Goal: Information Seeking & Learning: Understand process/instructions

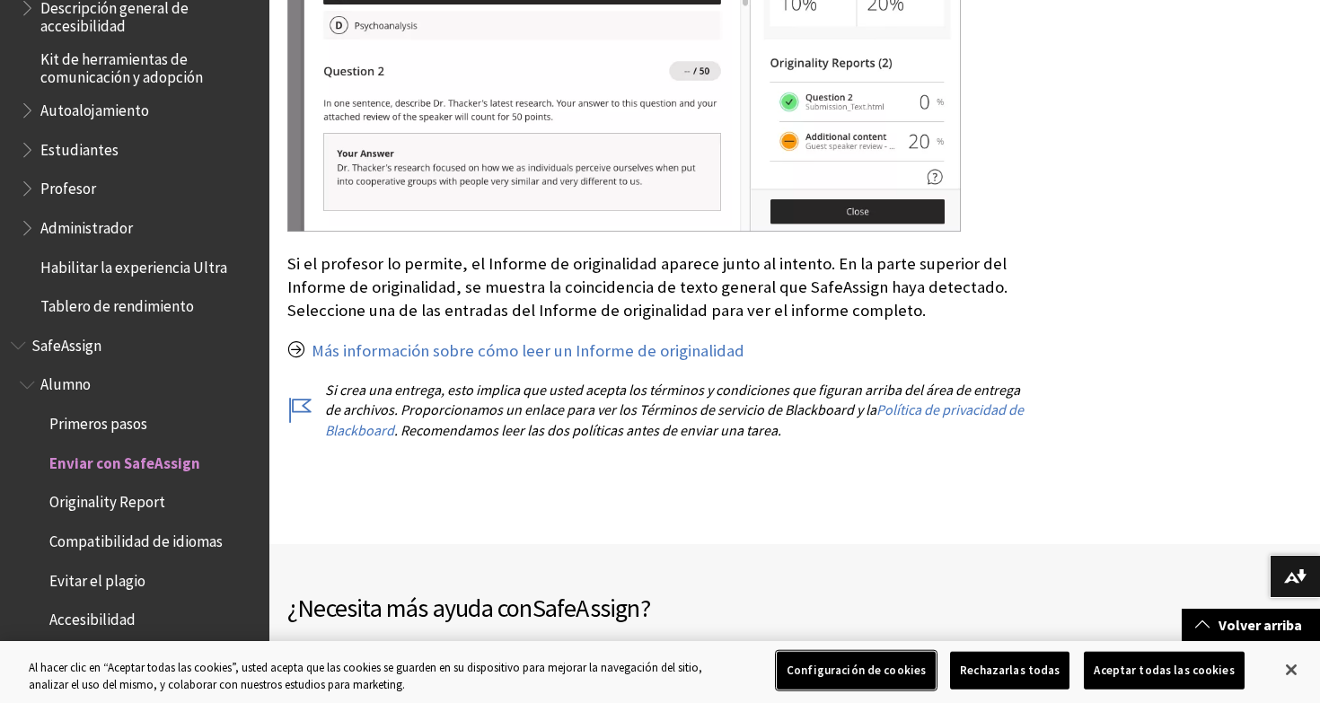
scroll to position [3421, 0]
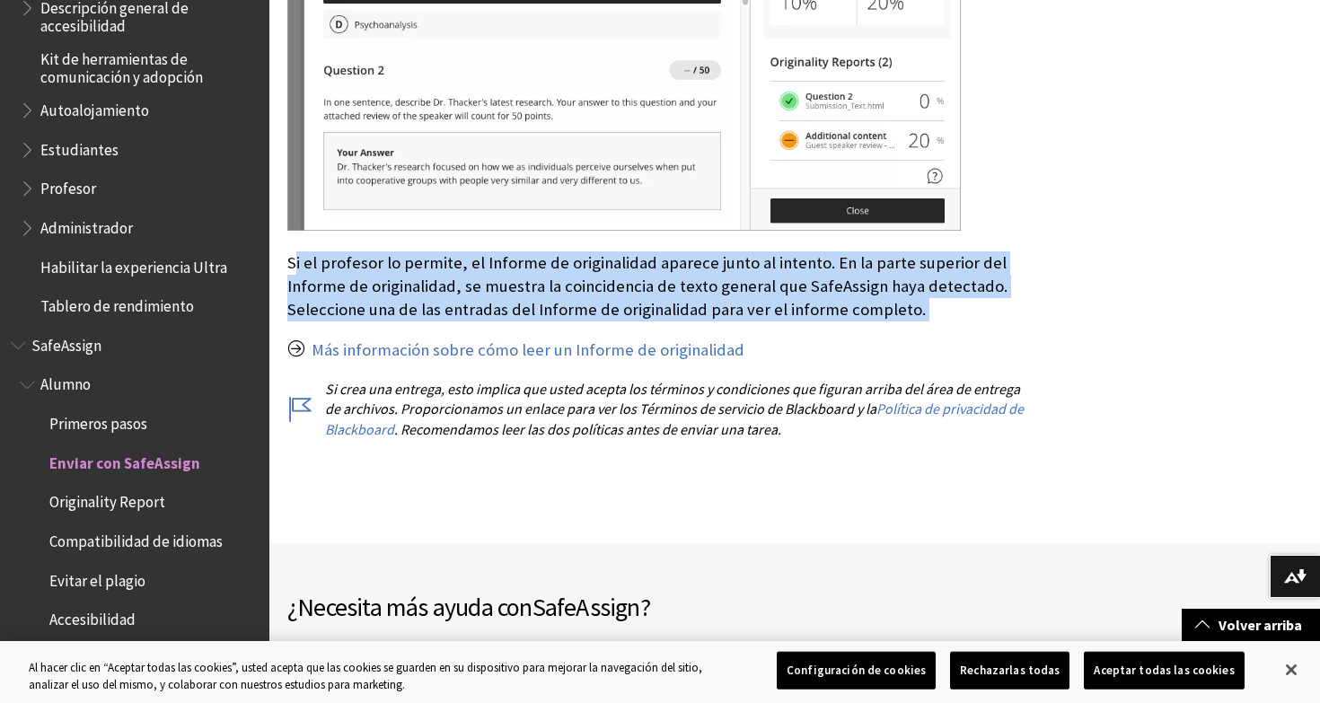
drag, startPoint x: 298, startPoint y: 225, endPoint x: 475, endPoint y: 295, distance: 190.2
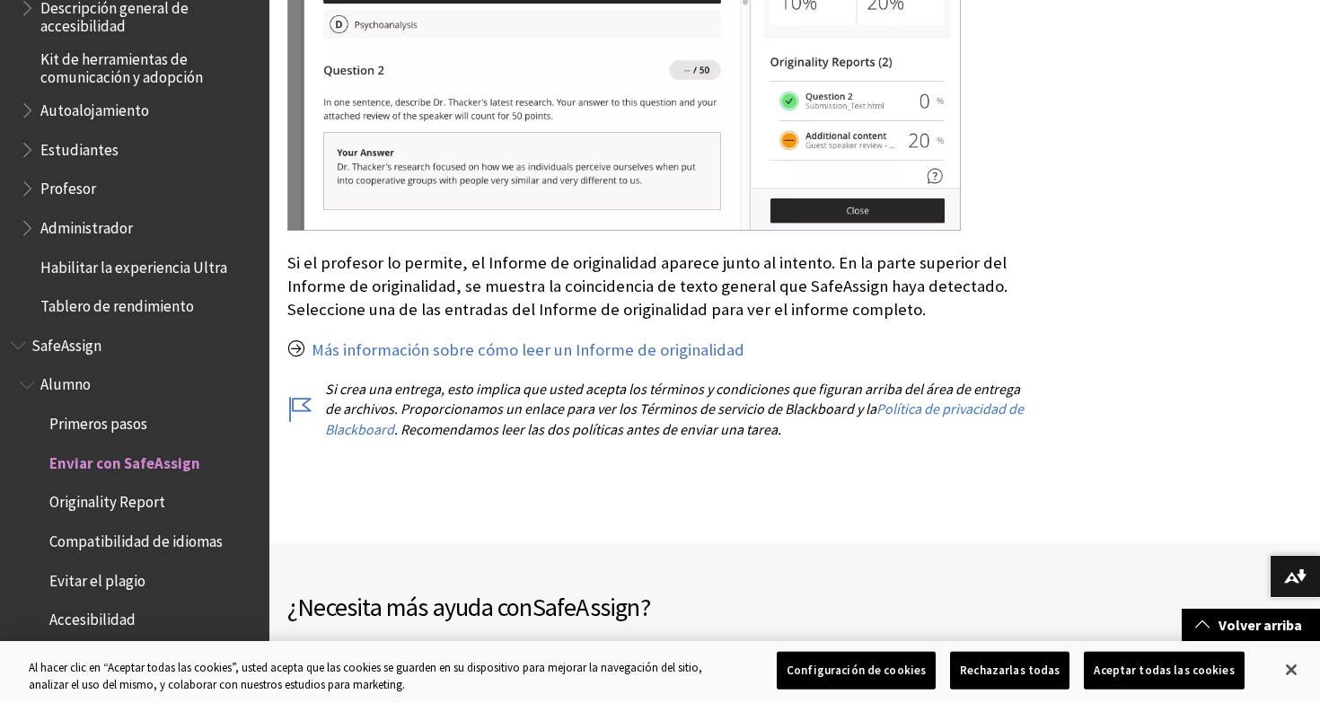
click at [462, 339] on link "Más información sobre cómo leer un Informe de originalidad" at bounding box center [528, 350] width 433 height 22
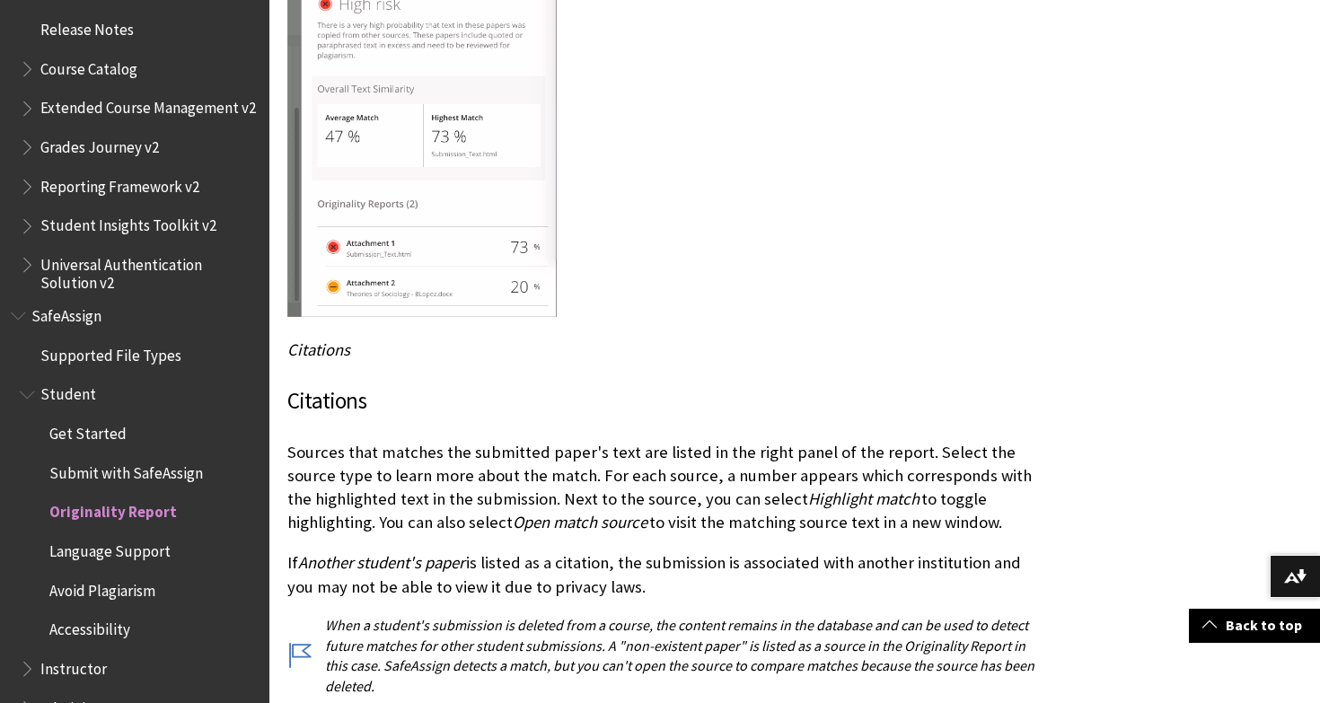
scroll to position [3661, 0]
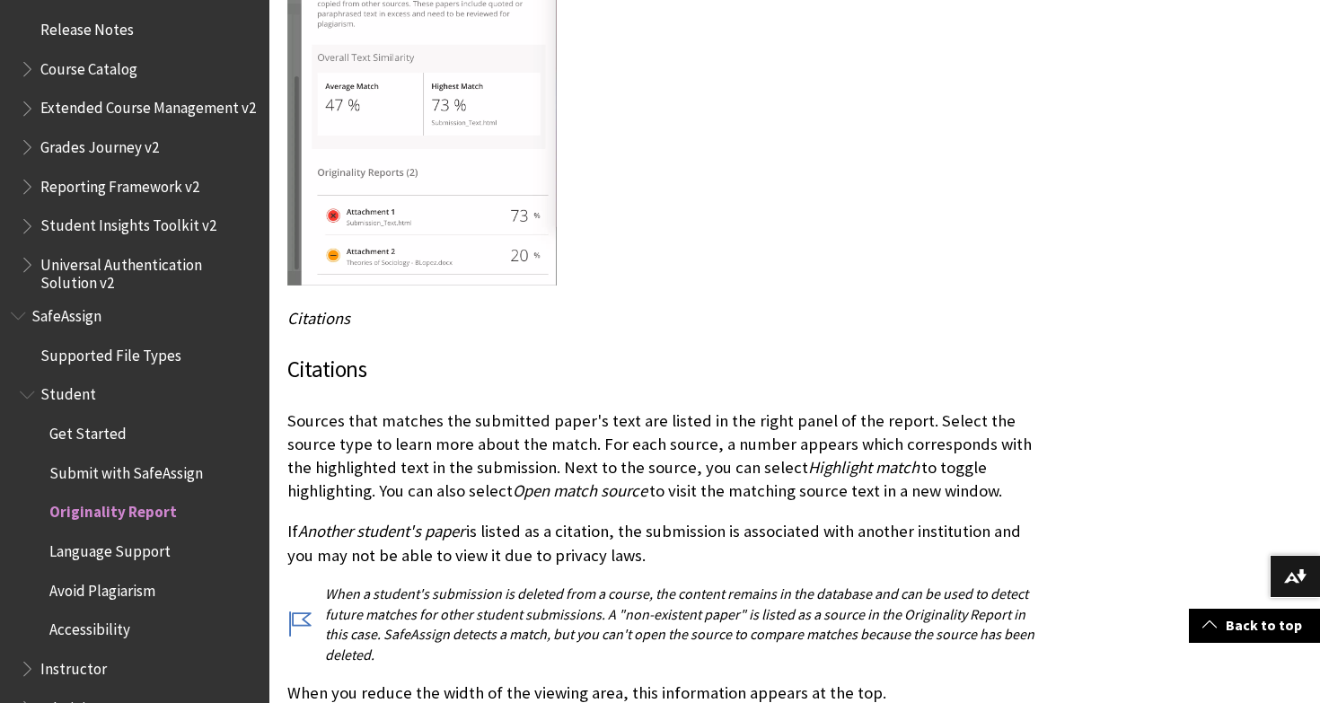
click at [639, 2] on div at bounding box center [661, 93] width 749 height 393
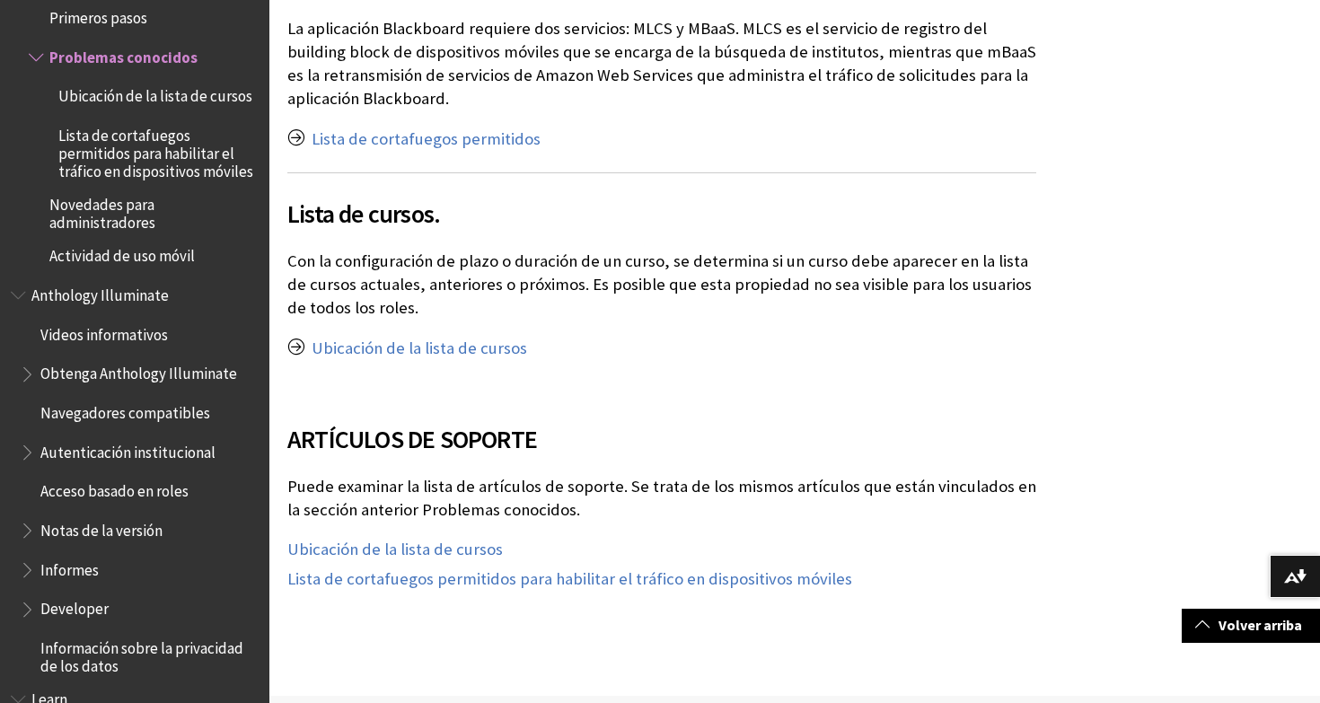
scroll to position [2706, 0]
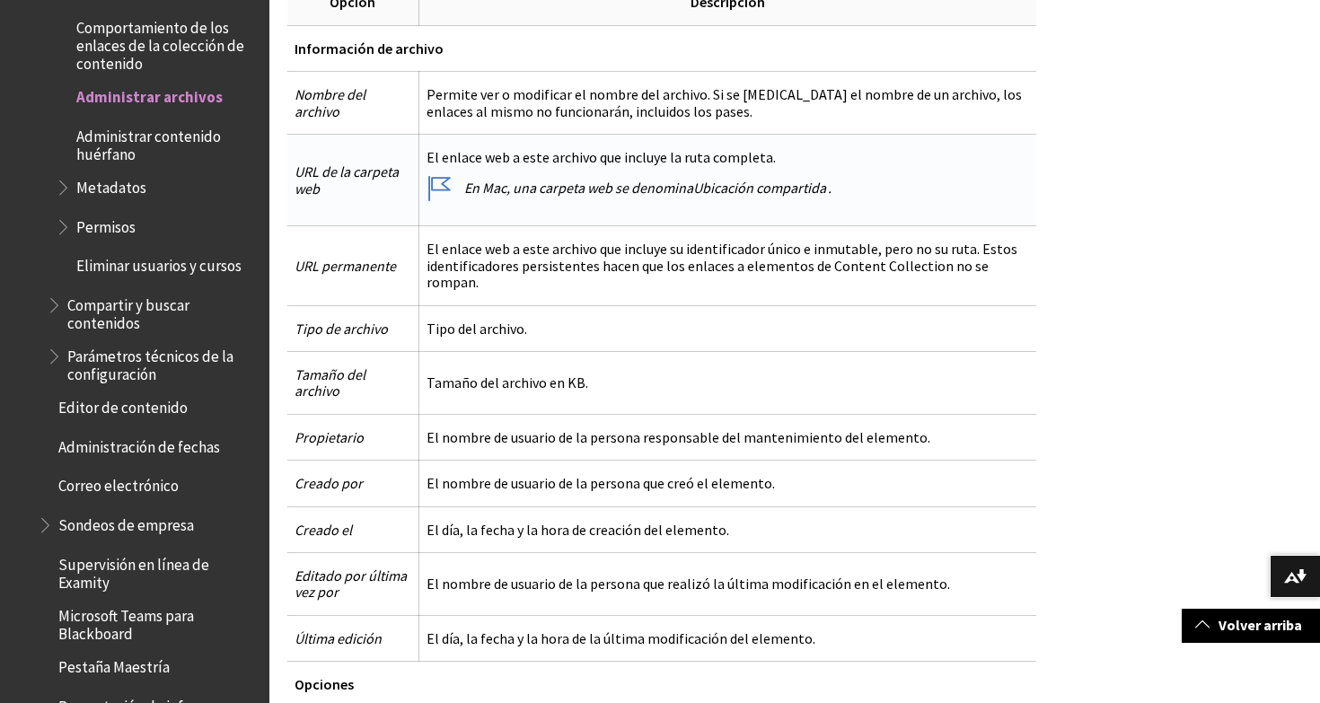
scroll to position [930, 0]
